Goal: Transaction & Acquisition: Purchase product/service

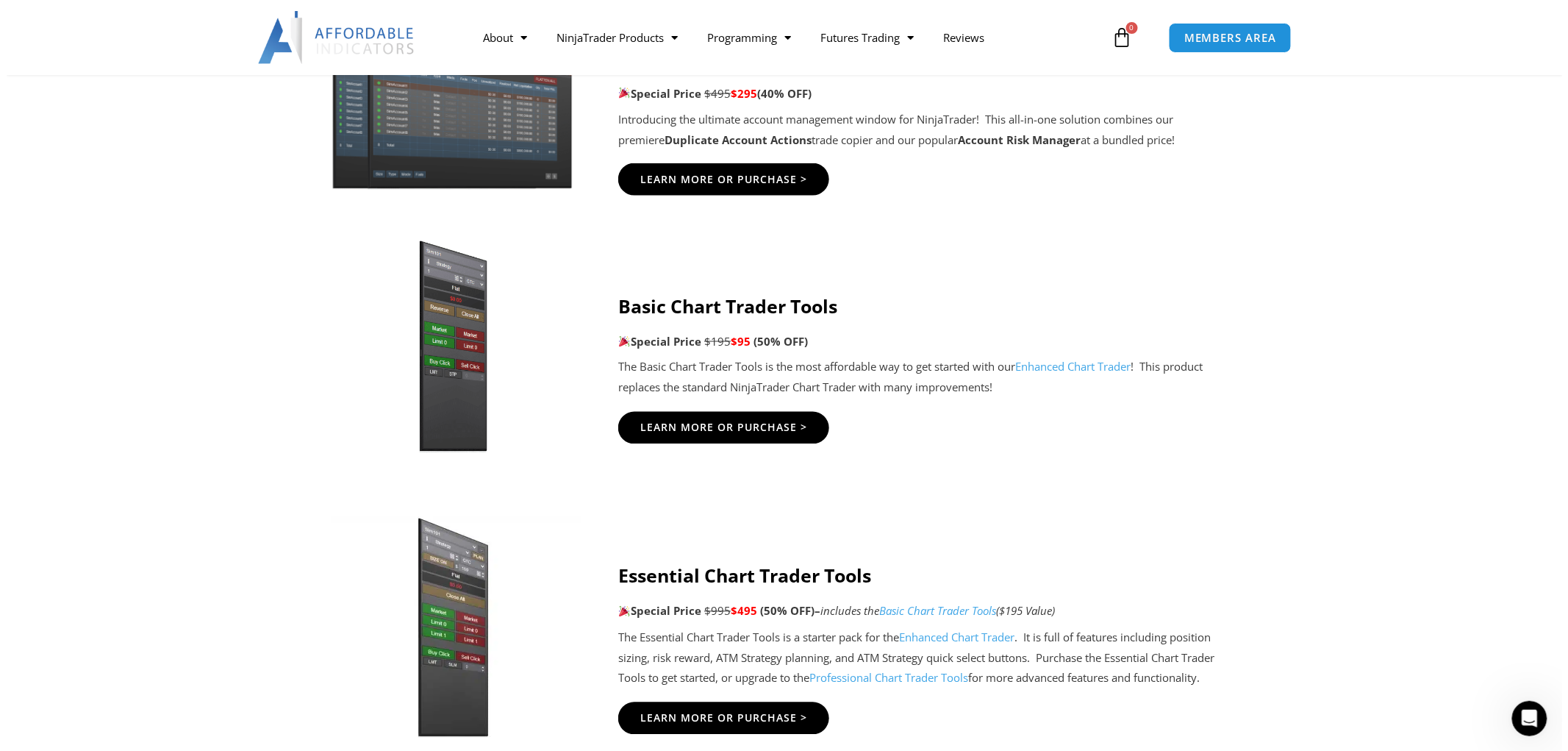
scroll to position [953, 0]
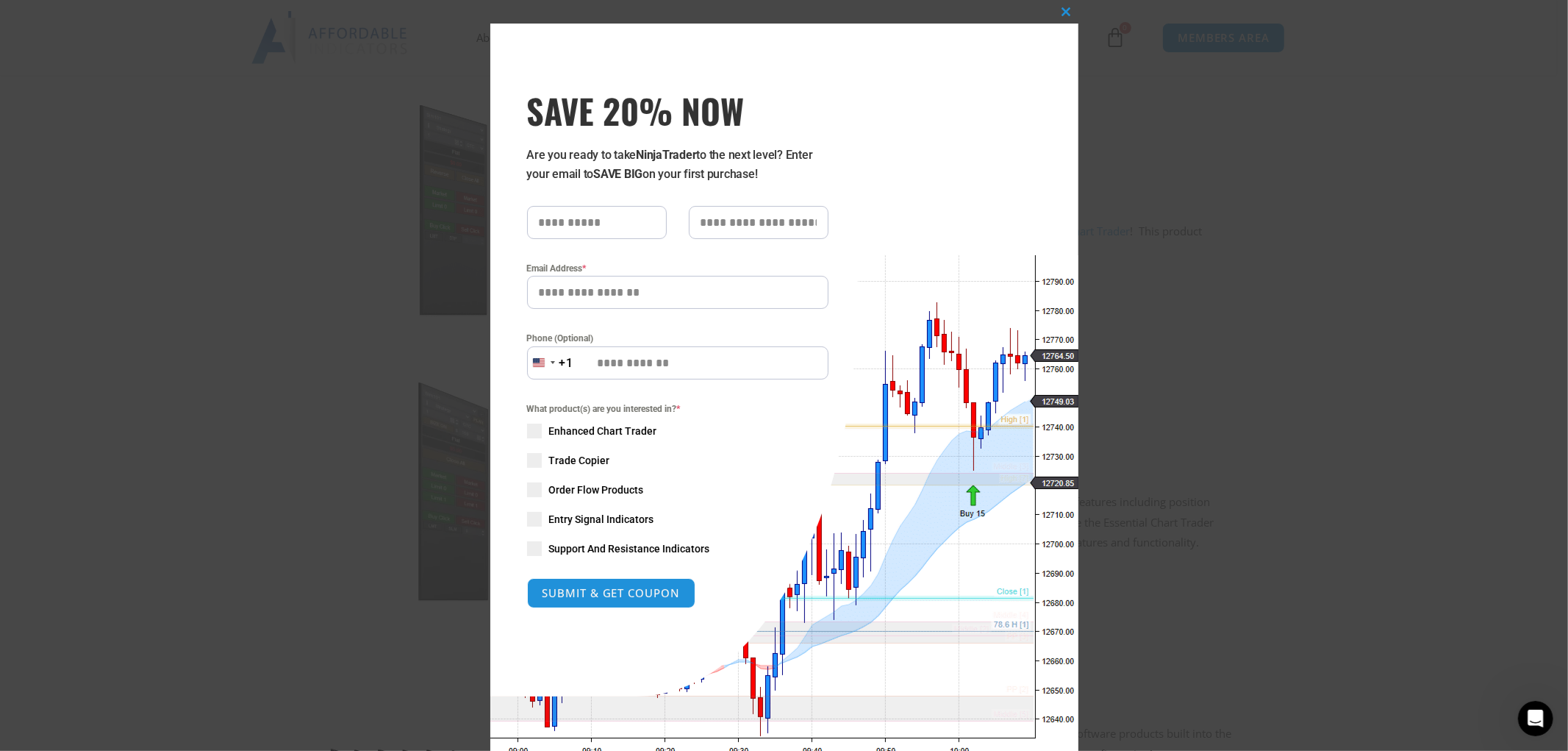
click at [531, 432] on span at bounding box center [535, 431] width 15 height 15
drag, startPoint x: 851, startPoint y: 47, endPoint x: 622, endPoint y: 90, distance: 233.0
click at [622, 90] on div "SAVE 20% NOW Are you ready to take NinjaTrader to the next level? Enter your em…" at bounding box center [674, 360] width 367 height 673
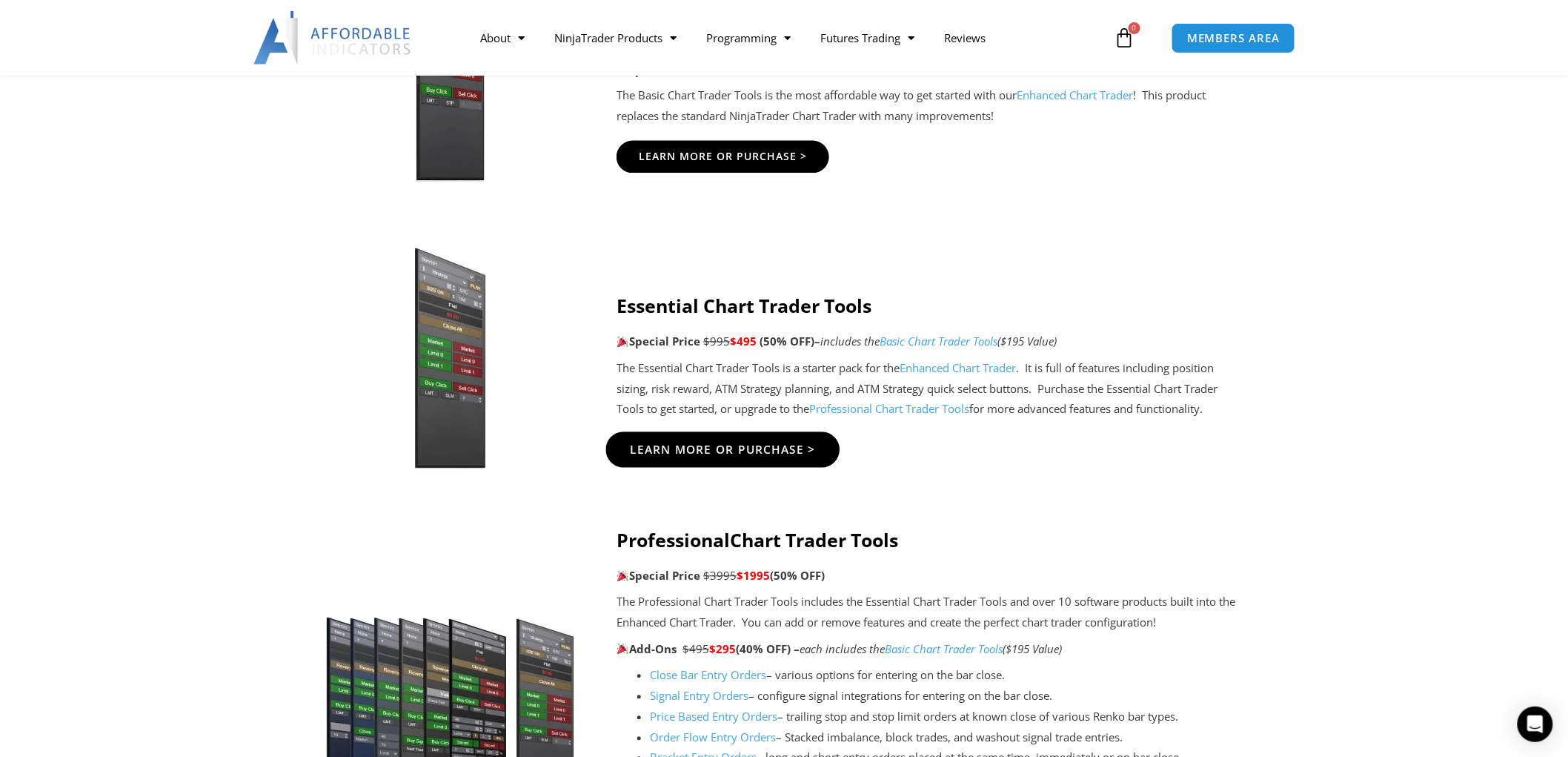
click at [738, 450] on span "Learn More Or Purchase >" at bounding box center [723, 450] width 185 height 11
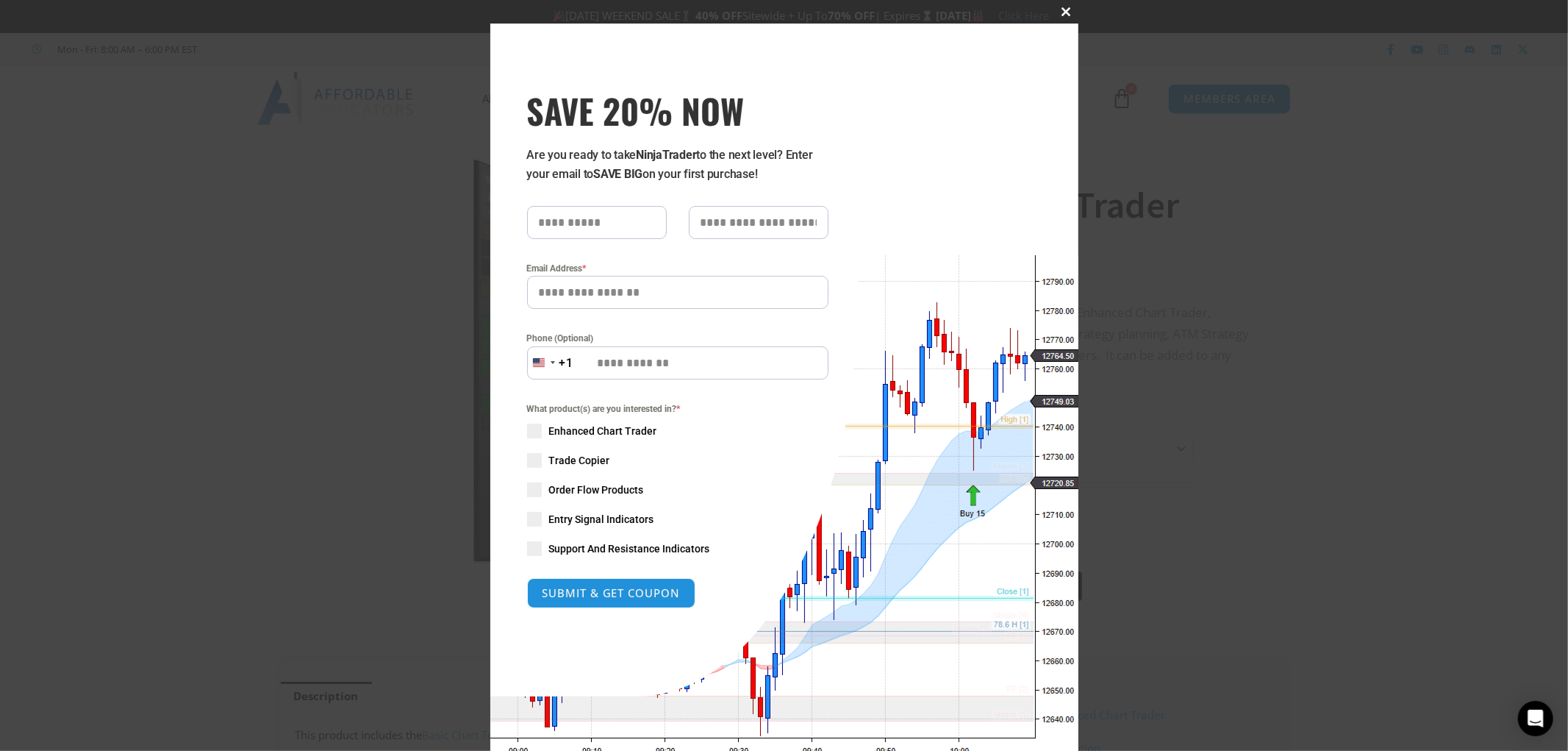
click at [1059, 10] on span at bounding box center [1067, 11] width 24 height 9
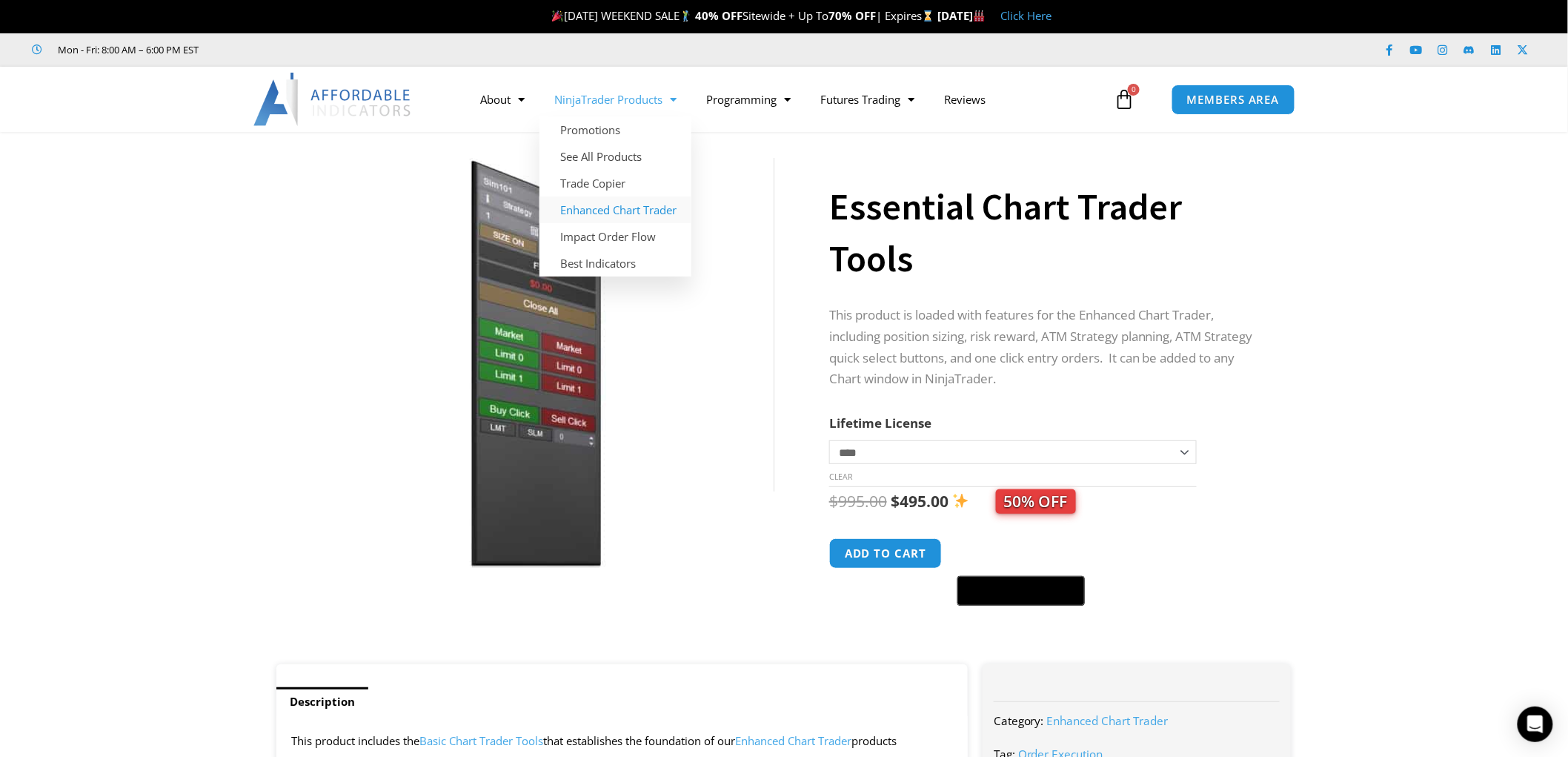
click at [594, 208] on link "Enhanced Chart Trader" at bounding box center [616, 209] width 152 height 26
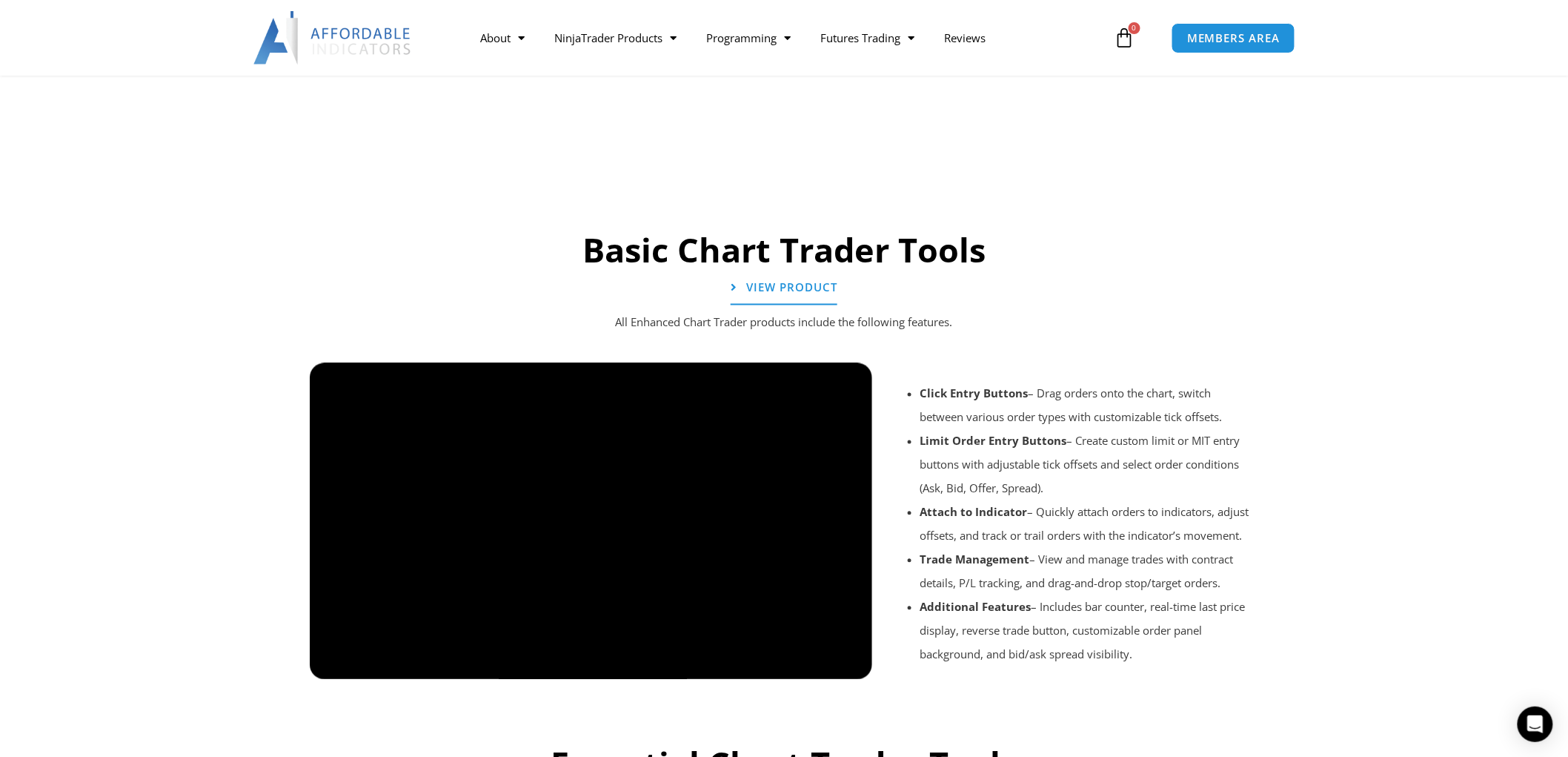
scroll to position [1098, 0]
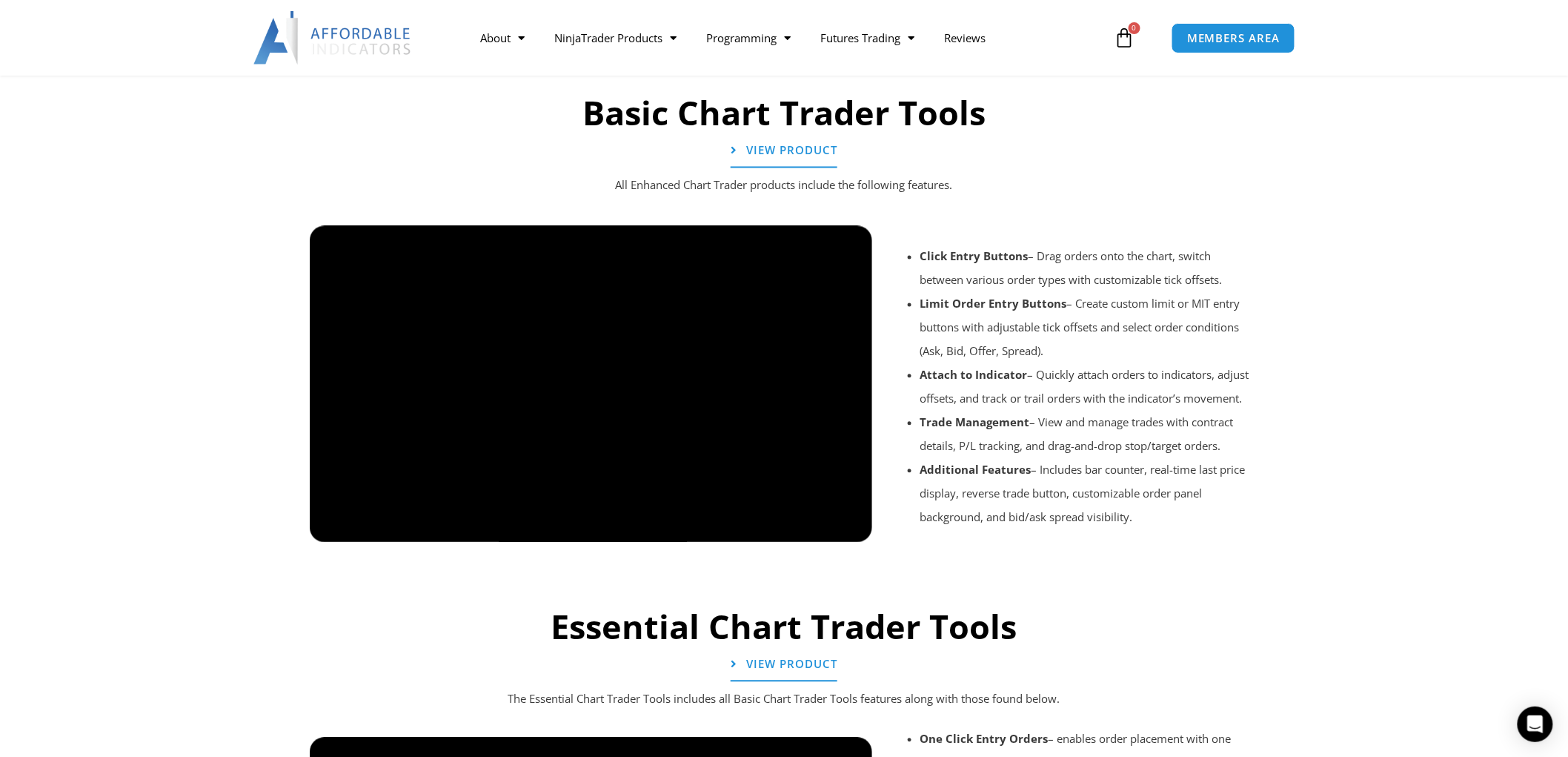
click at [853, 532] on div at bounding box center [784, 563] width 964 height 70
click at [846, 528] on div at bounding box center [784, 563] width 964 height 70
click at [800, 531] on div at bounding box center [784, 563] width 964 height 70
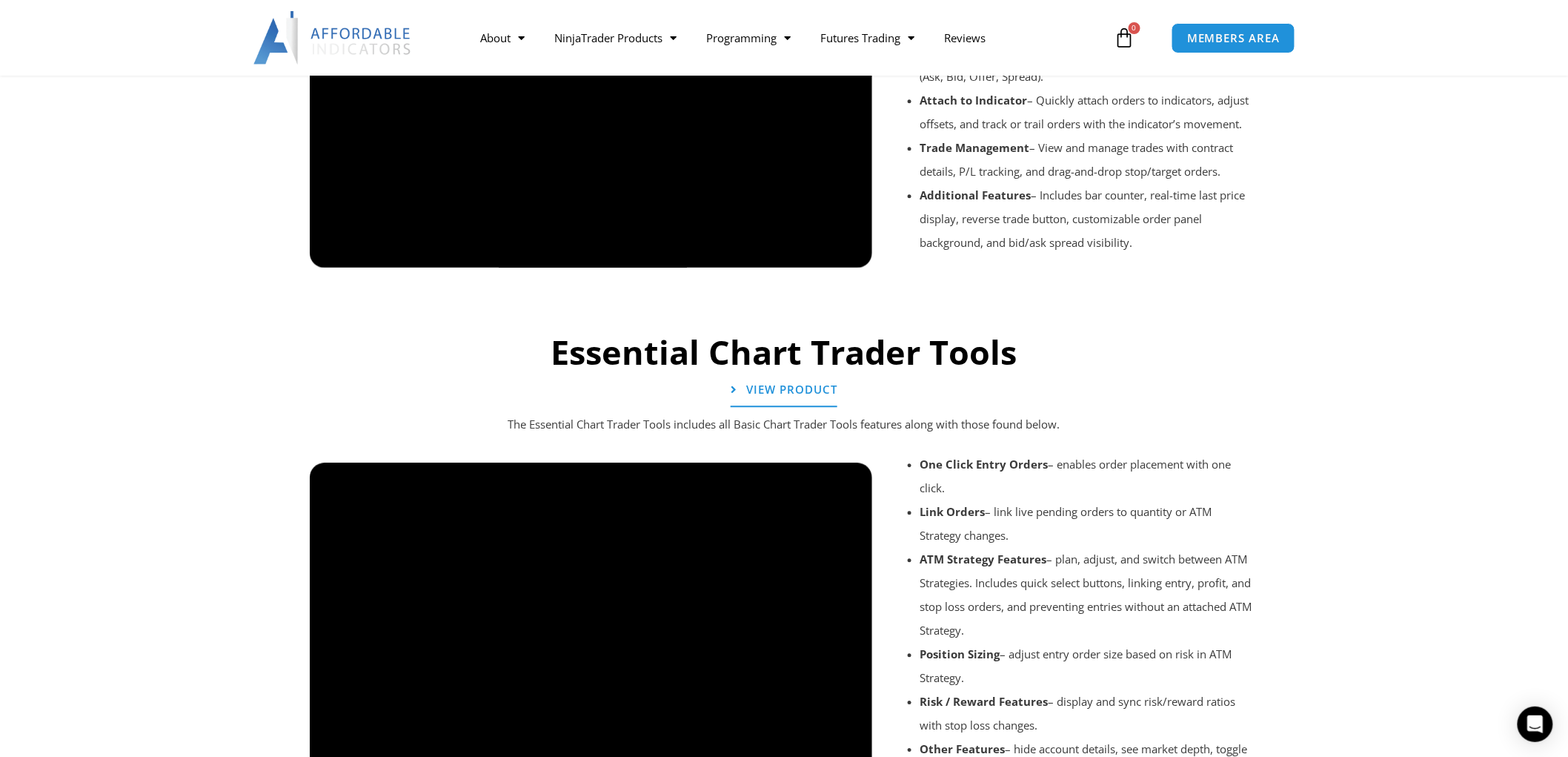
scroll to position [1509, 0]
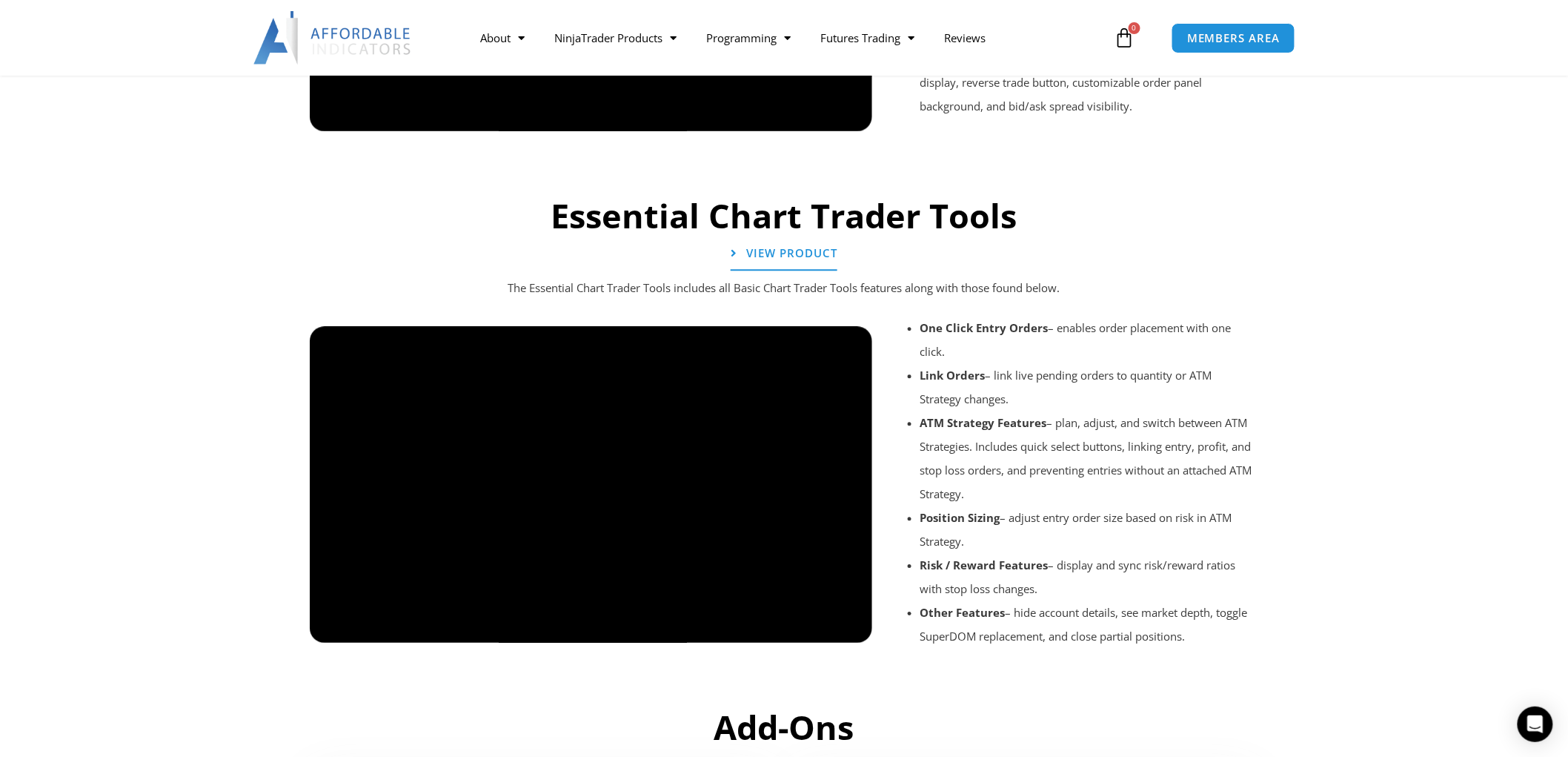
click at [845, 621] on div at bounding box center [591, 656] width 563 height 70
